Goal: Task Accomplishment & Management: Complete application form

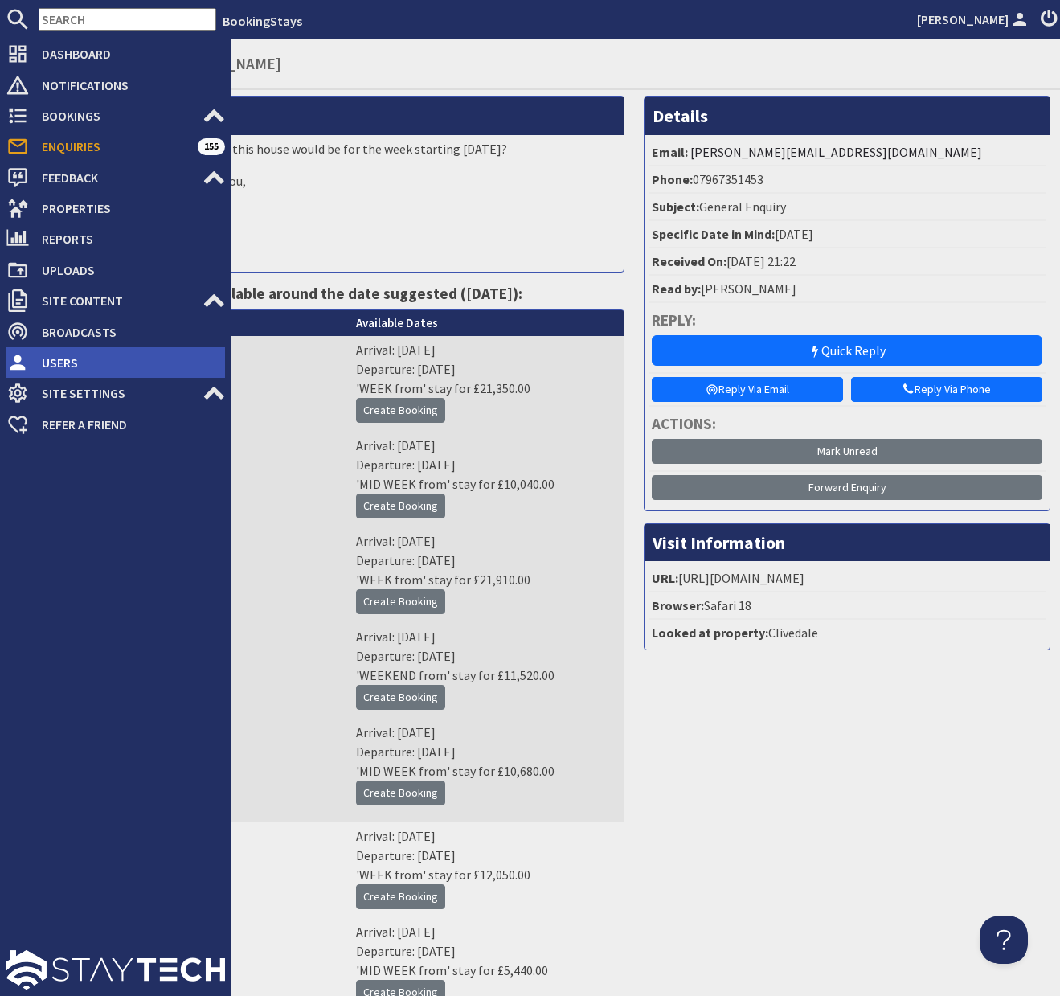
click at [50, 367] on span "Users" at bounding box center [127, 363] width 196 height 26
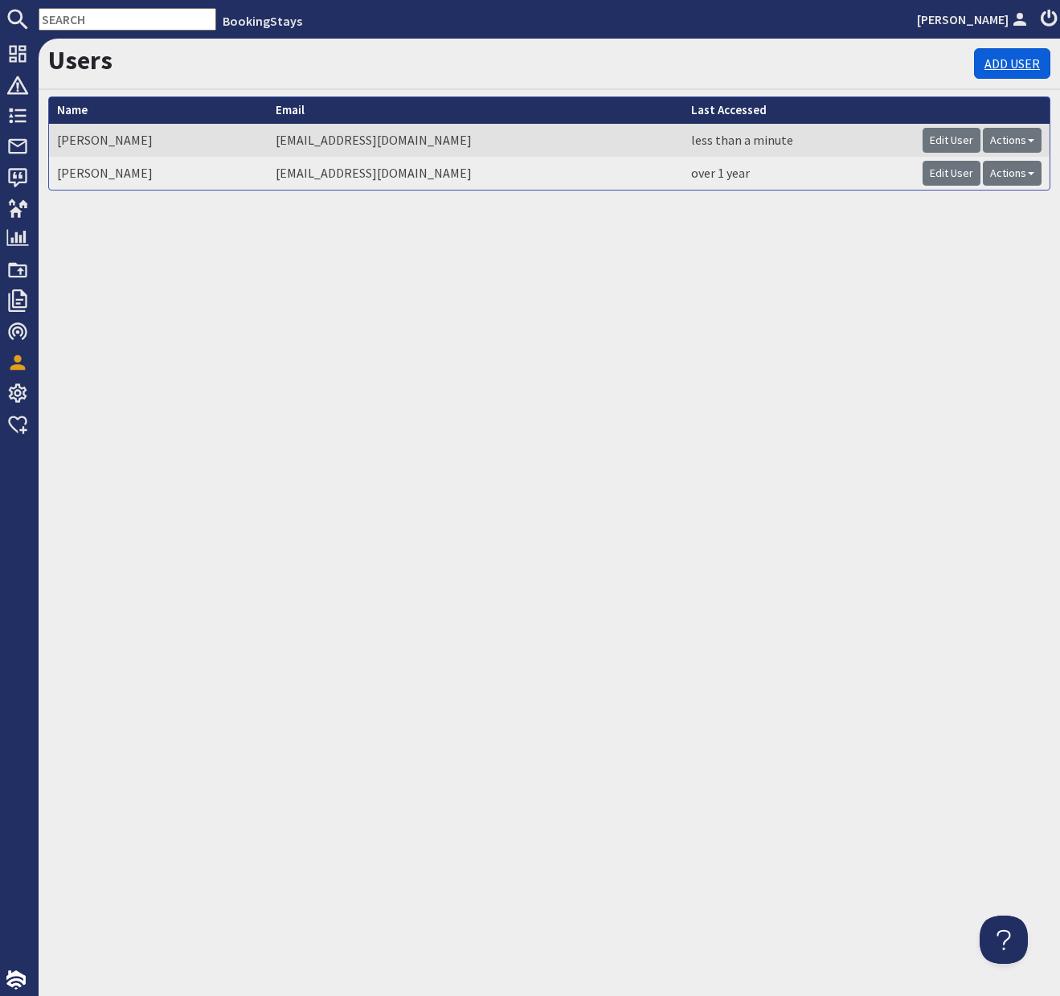
click at [1004, 65] on link "Add User" at bounding box center [1012, 63] width 76 height 31
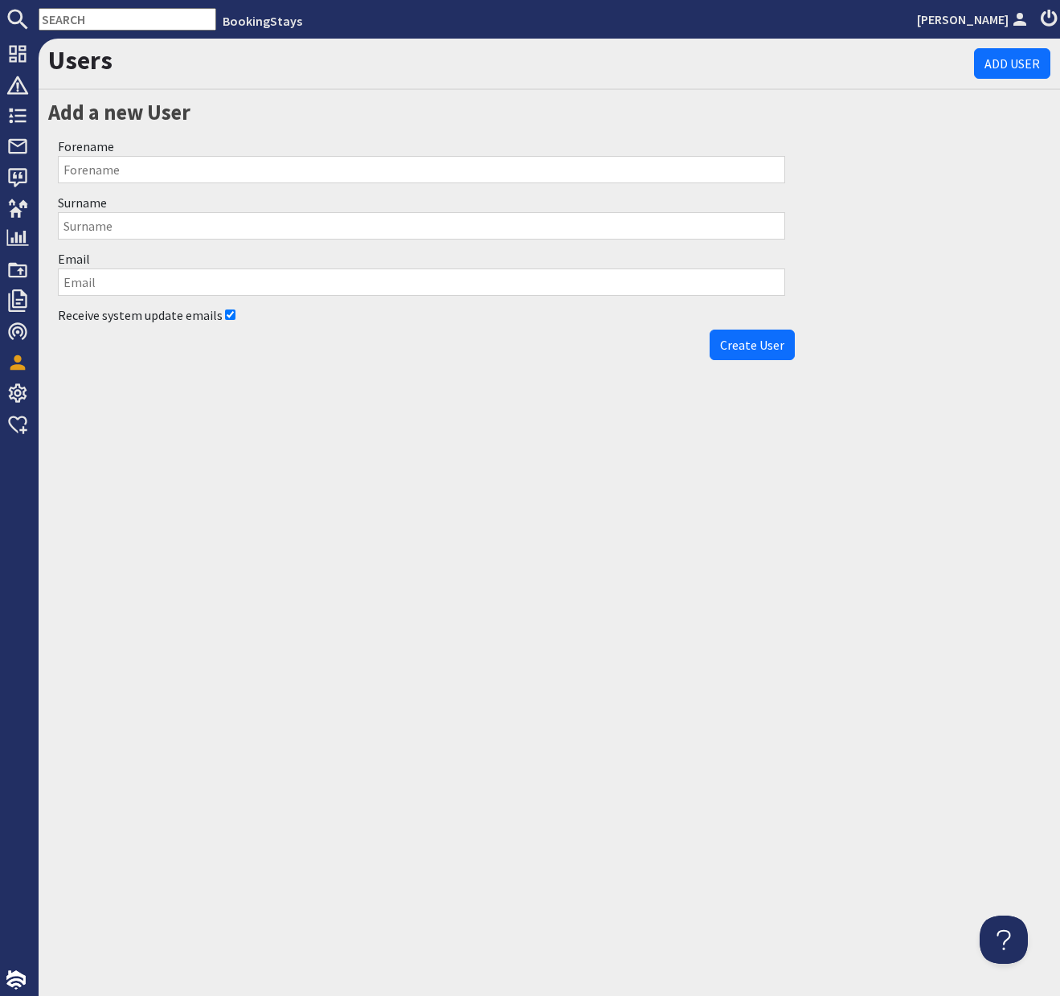
click at [121, 174] on input "Forename" at bounding box center [422, 169] width 728 height 27
type input "Team"
type input "Sleeps12"
type input "[EMAIL_ADDRESS][DOMAIN_NAME]"
click at [740, 345] on span "Create User" at bounding box center [752, 345] width 64 height 16
